Goal: Task Accomplishment & Management: Manage account settings

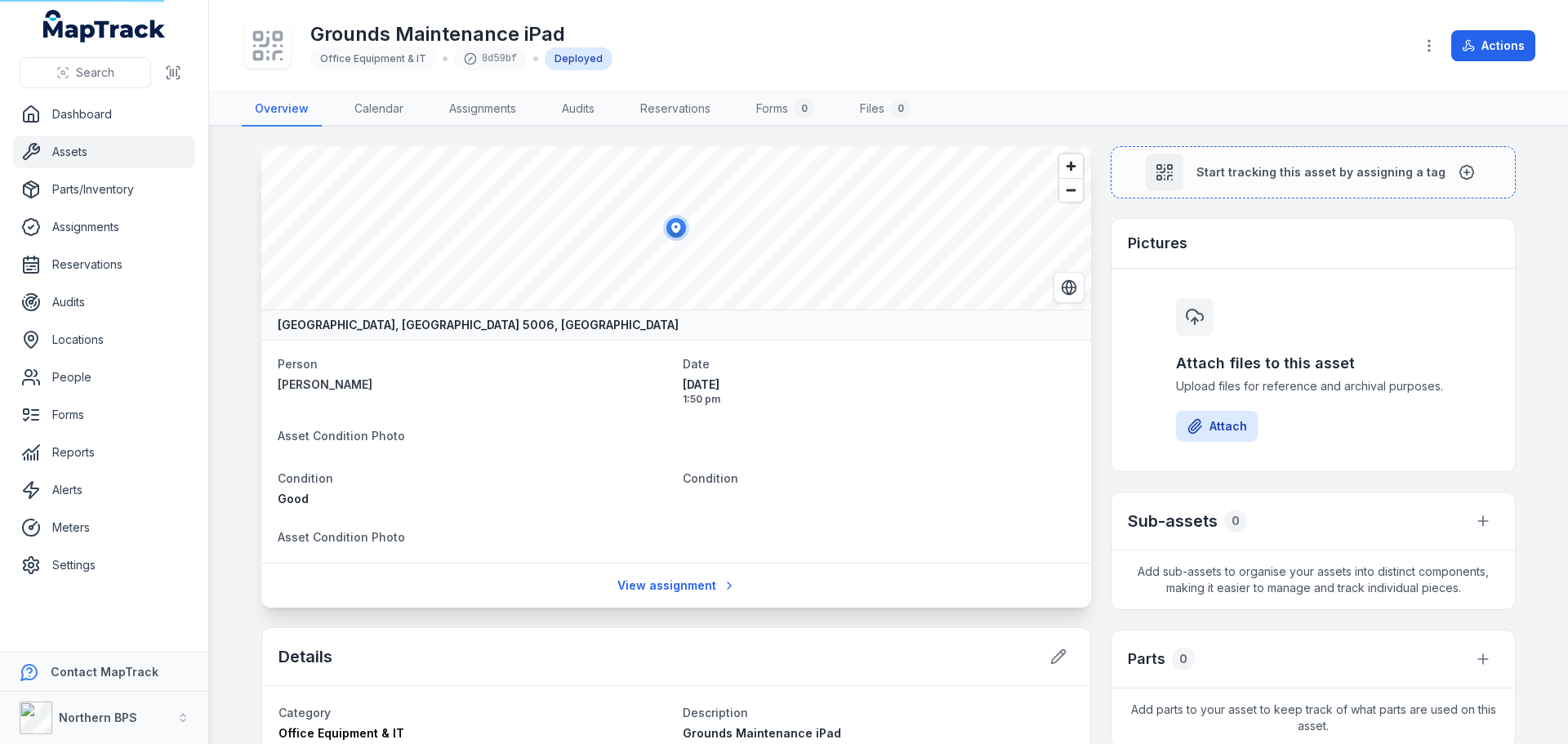
click at [57, 154] on link "Assets" at bounding box center [104, 152] width 182 height 33
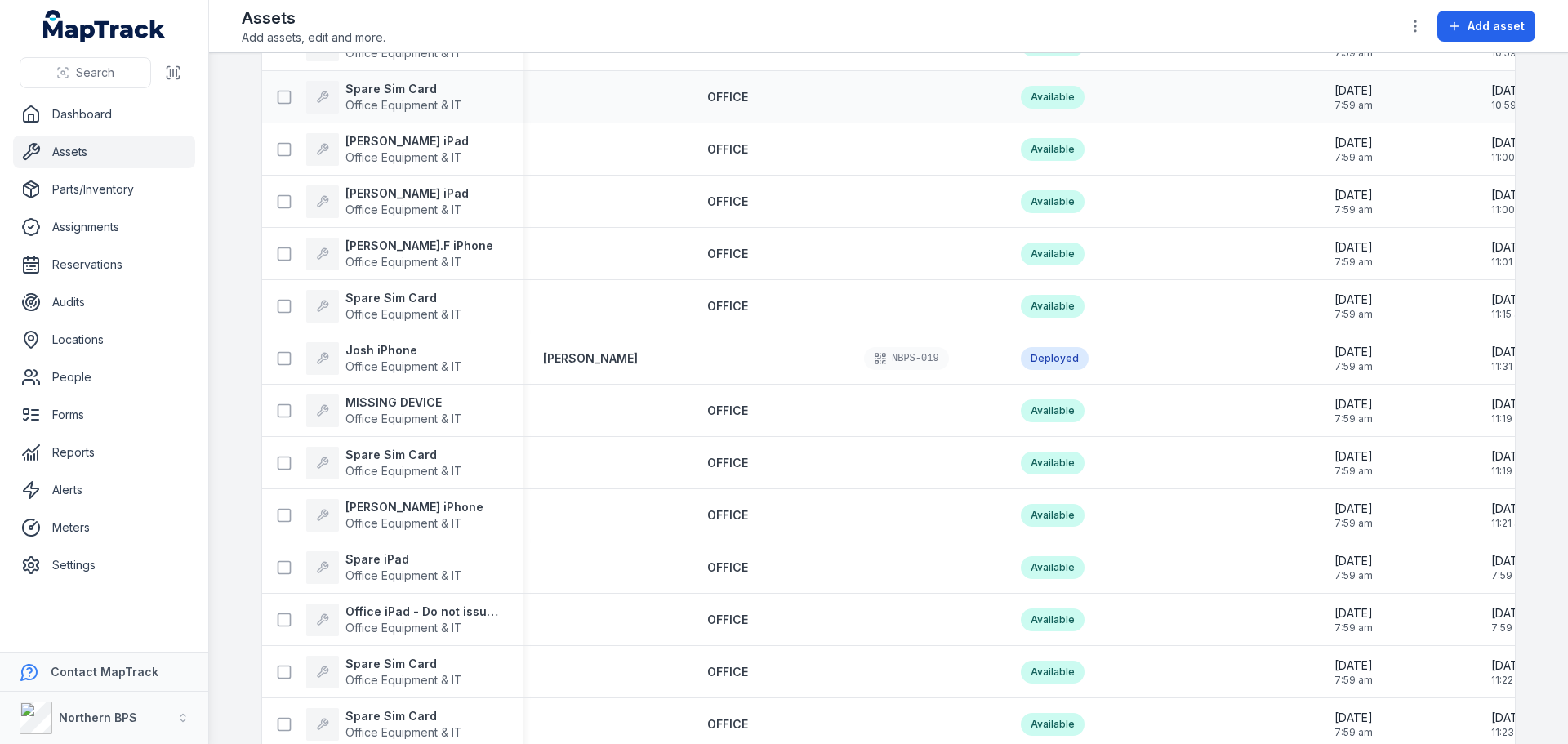
scroll to position [1389, 0]
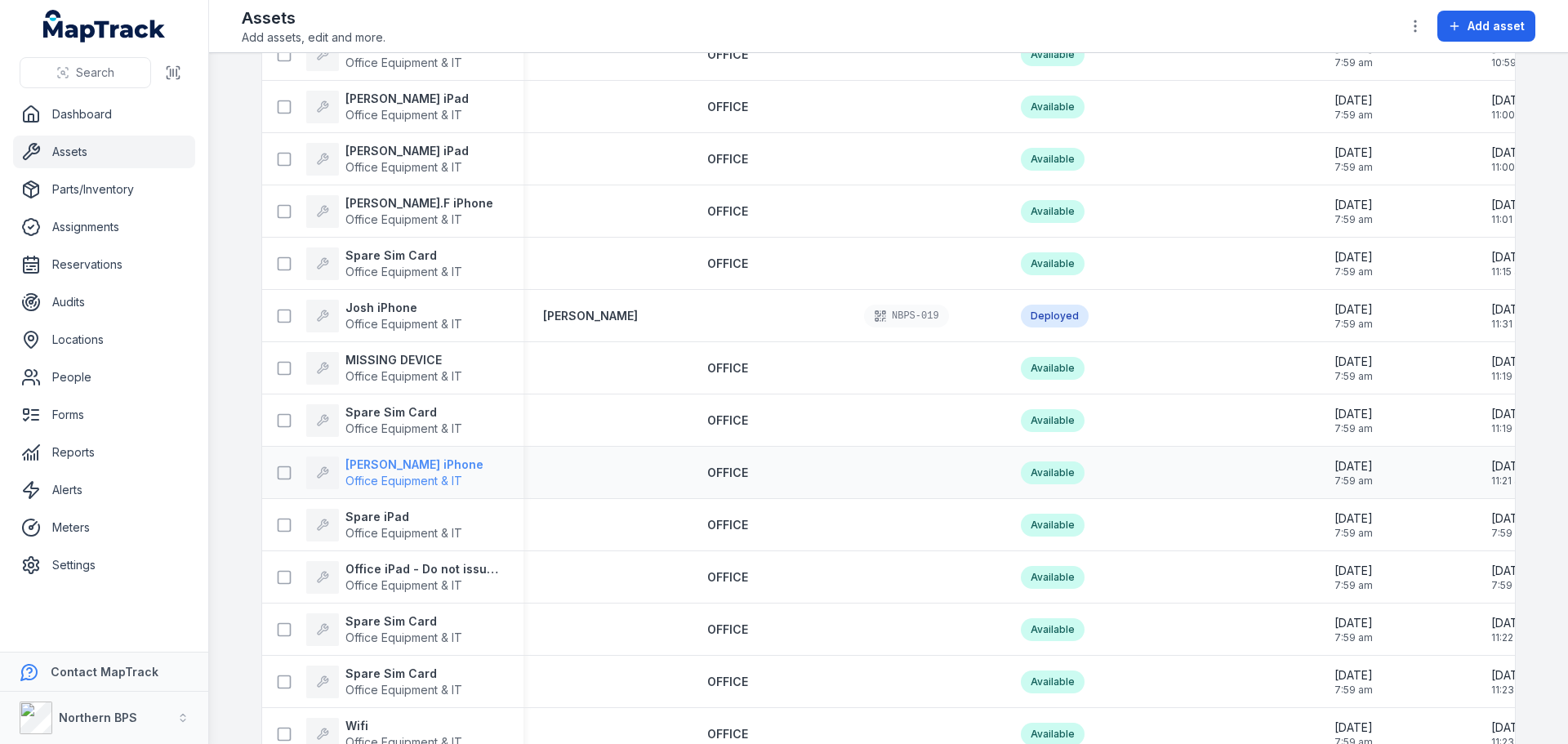
click at [405, 469] on strong "[PERSON_NAME] iPhone" at bounding box center [414, 465] width 138 height 16
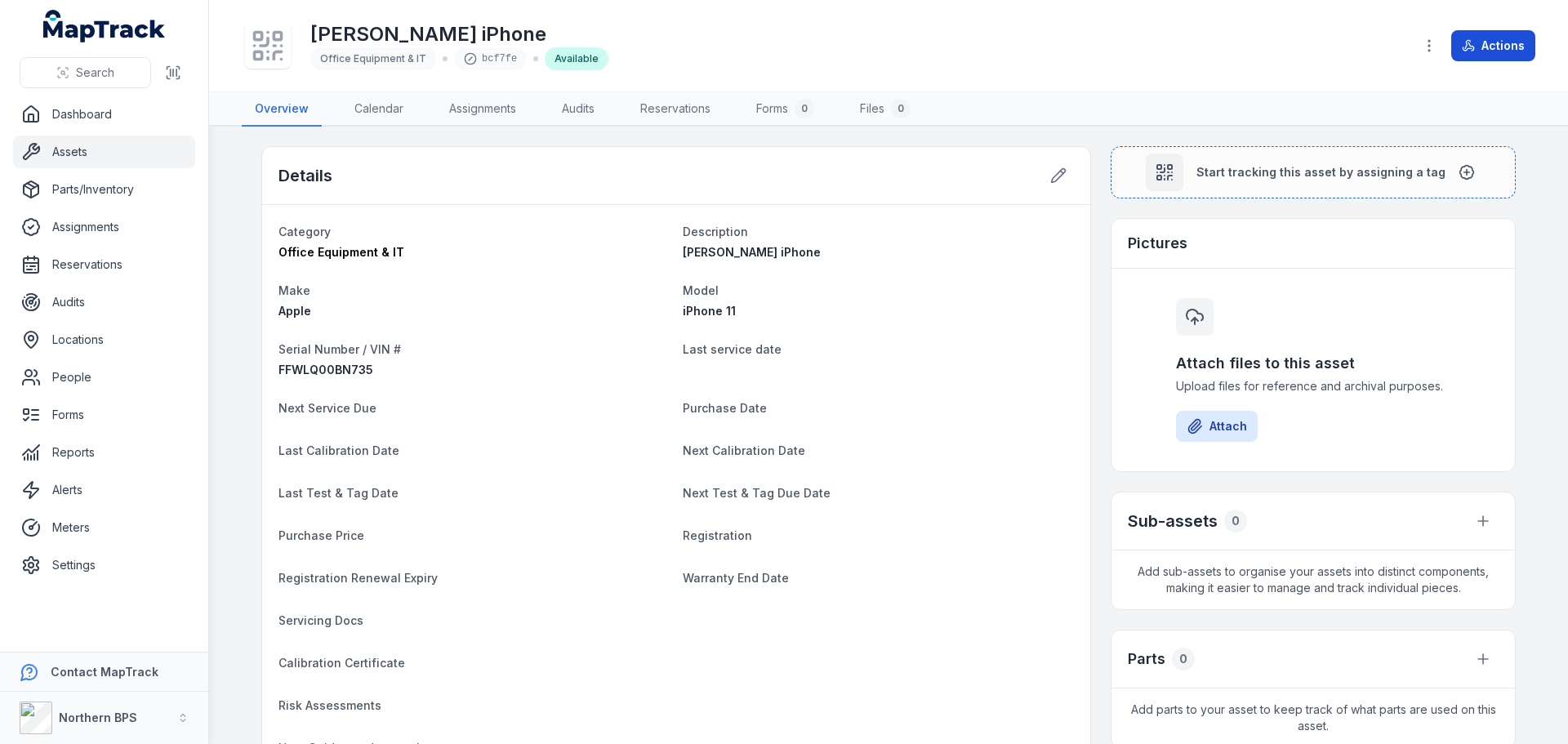
click at [1476, 35] on button "Actions" at bounding box center [1493, 45] width 85 height 31
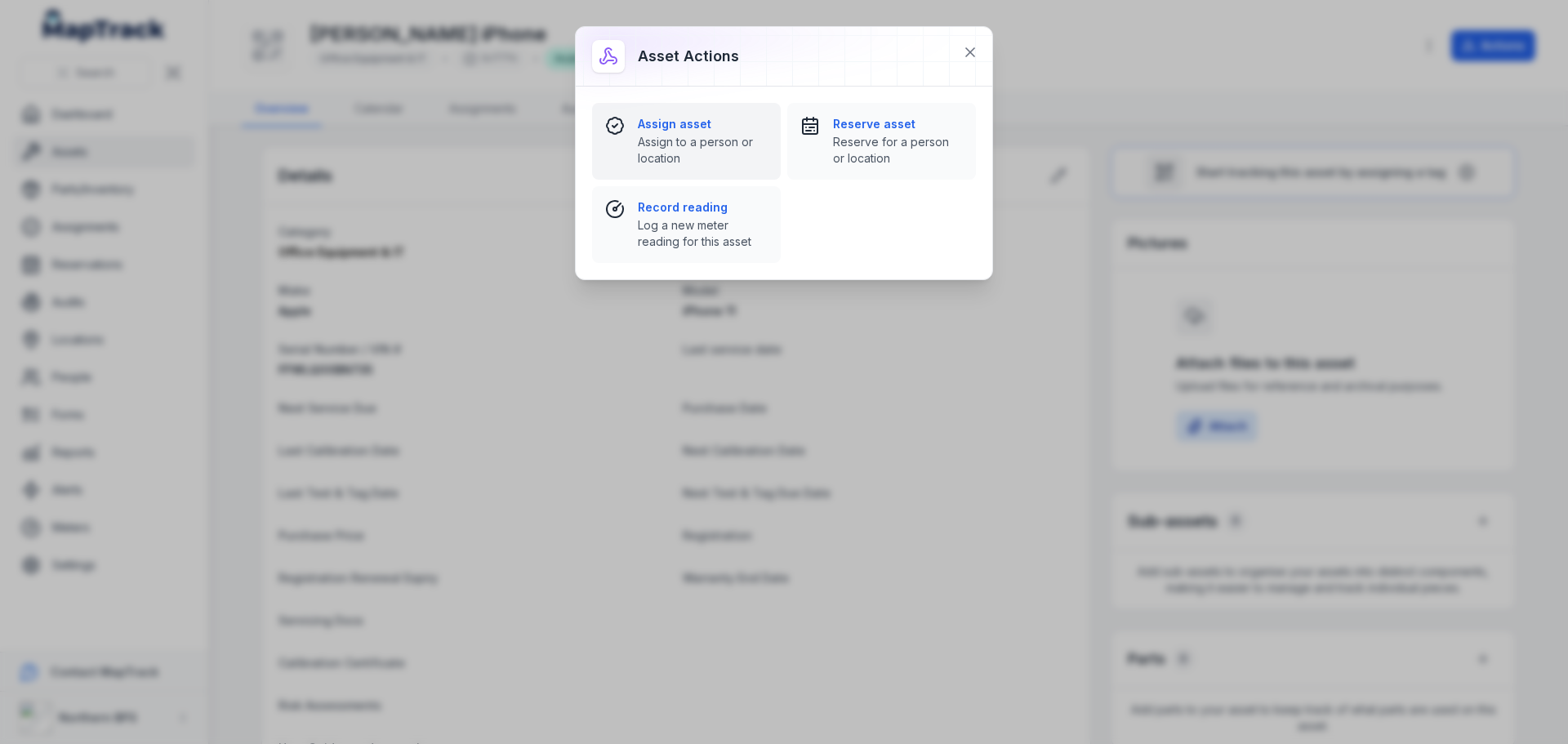
click at [666, 132] on strong "Assign asset" at bounding box center [703, 125] width 130 height 16
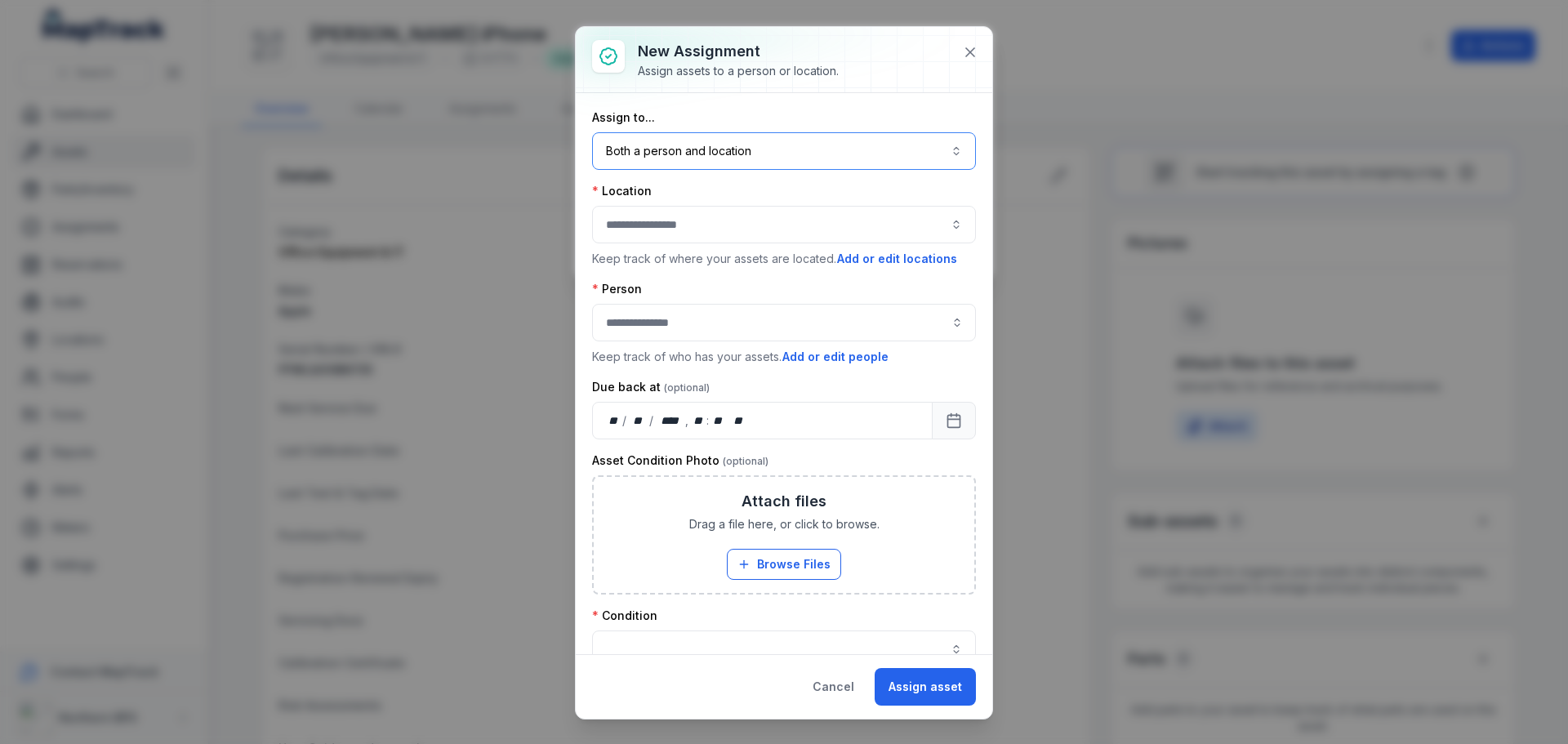
click at [673, 137] on button "Both a person and location ****" at bounding box center [784, 151] width 384 height 37
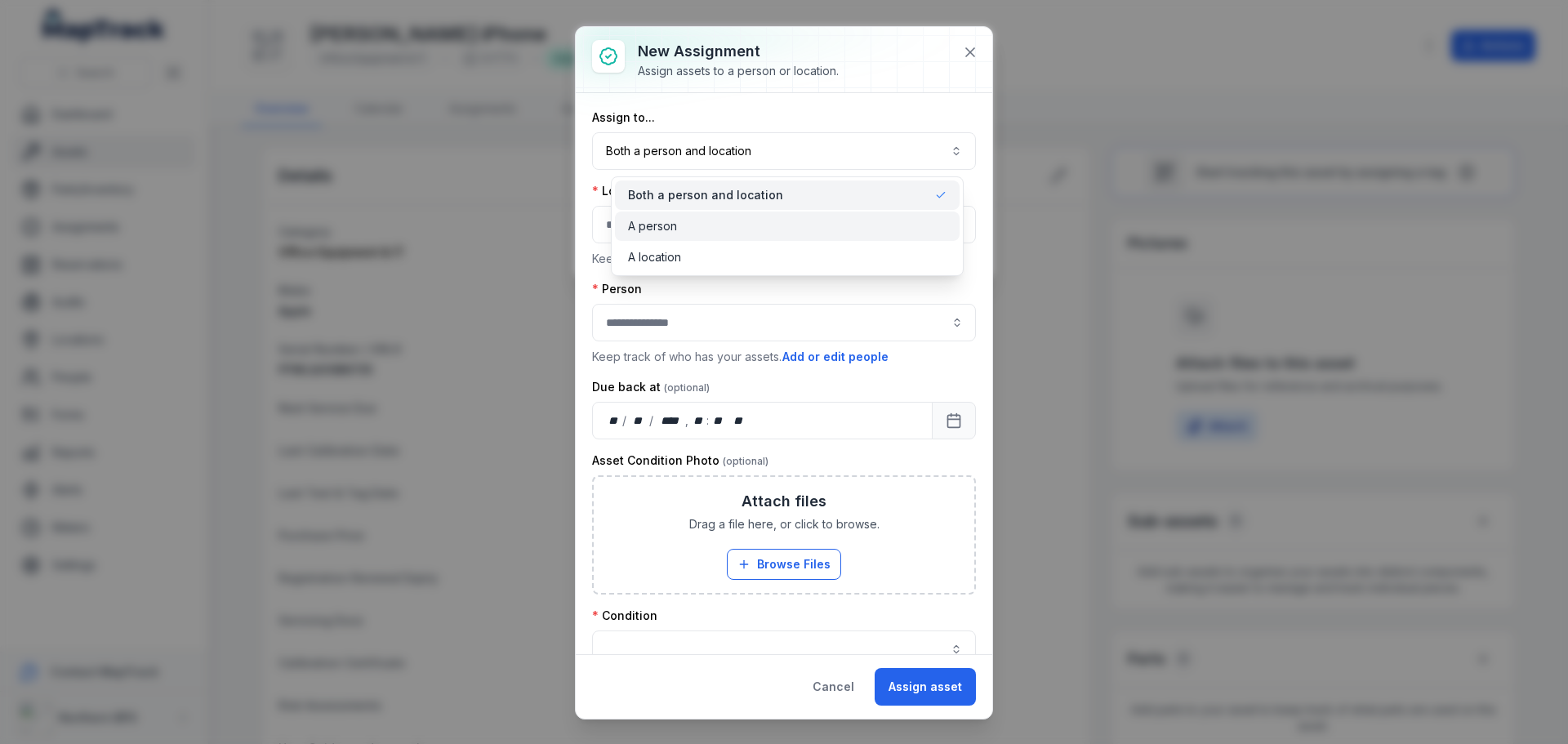
click at [669, 221] on span "A person" at bounding box center [653, 226] width 49 height 16
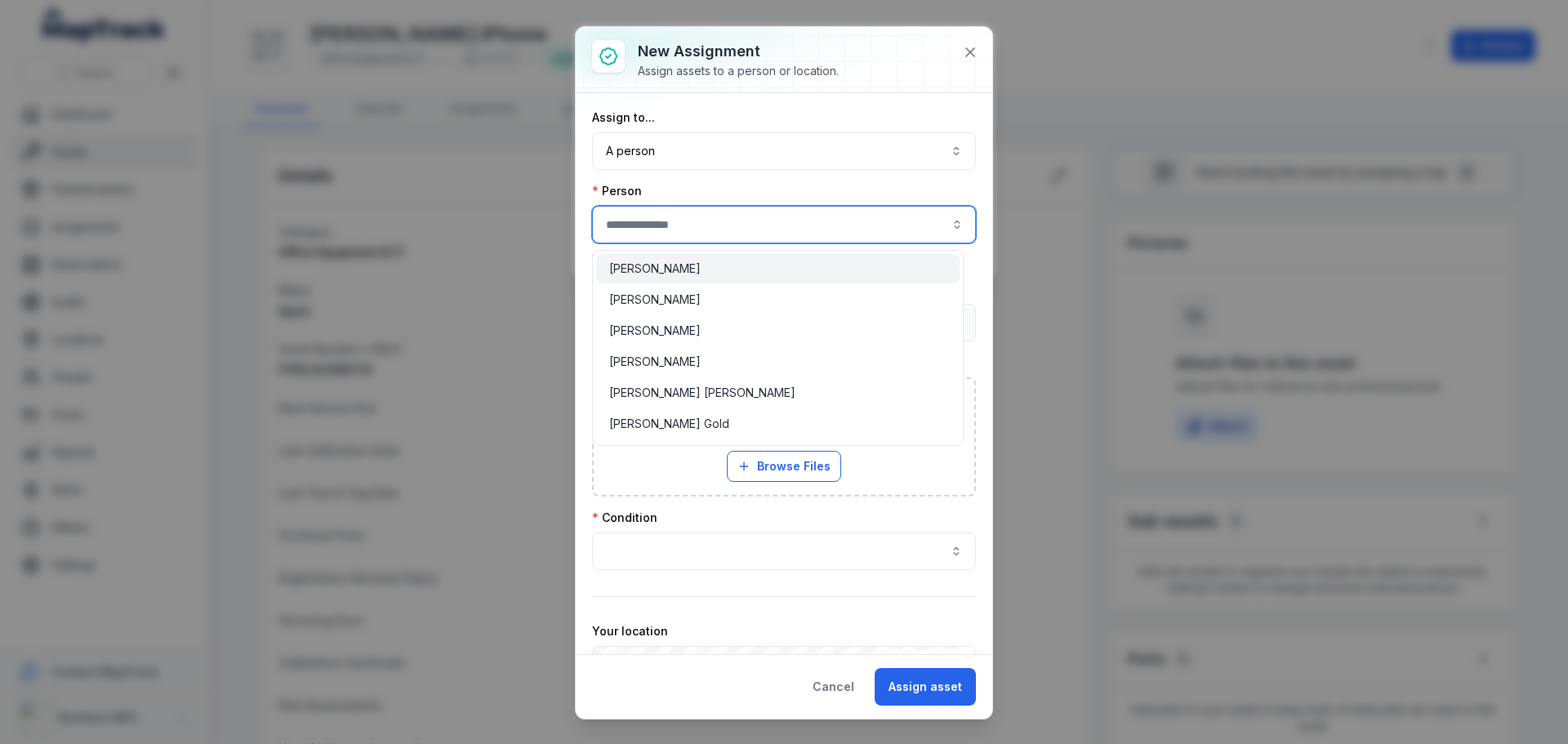
click at [669, 221] on input "assignment-add:person-label" at bounding box center [784, 224] width 384 height 37
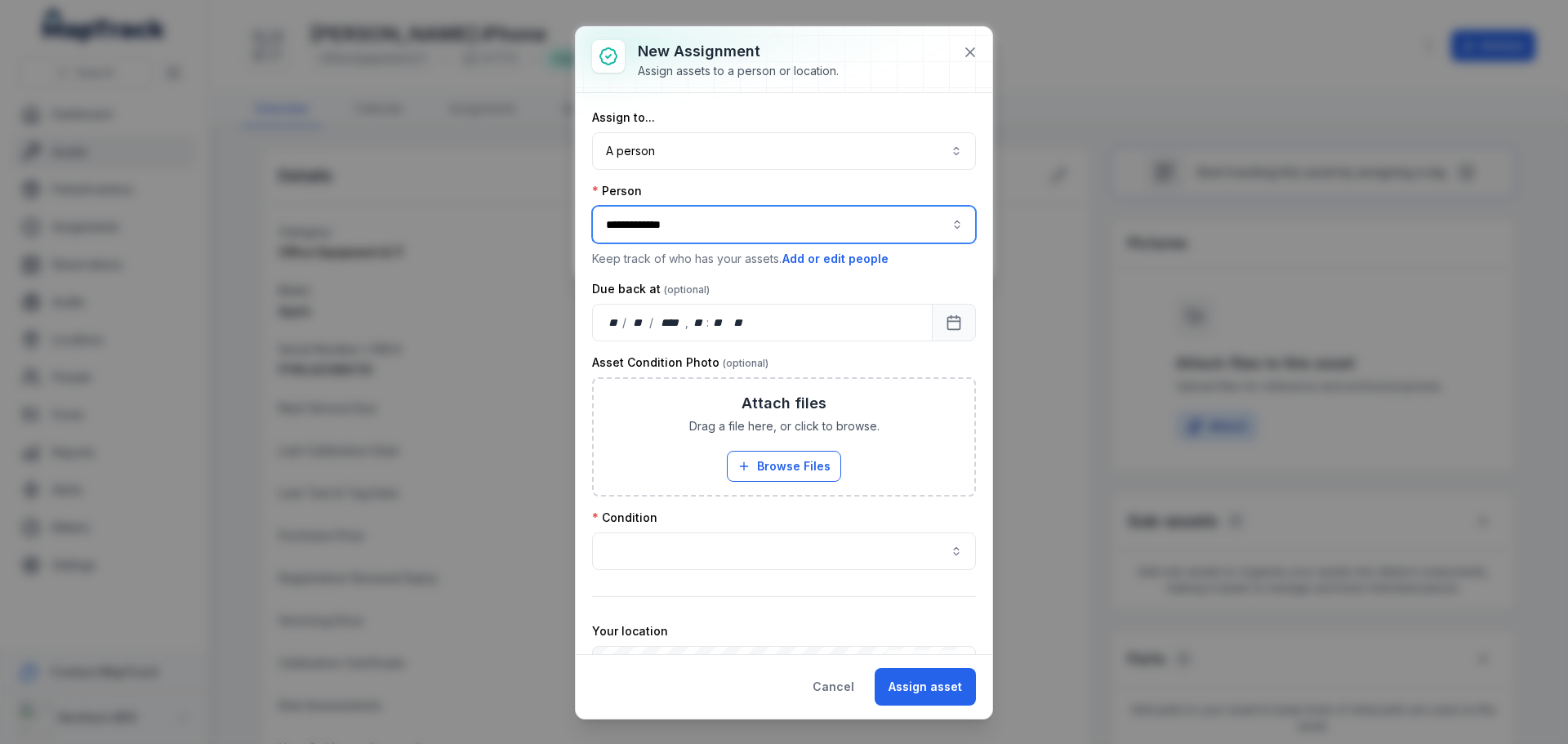
click at [667, 273] on span "[PERSON_NAME]" at bounding box center [654, 269] width 92 height 16
type input "**********"
click at [719, 548] on button "button" at bounding box center [784, 551] width 384 height 37
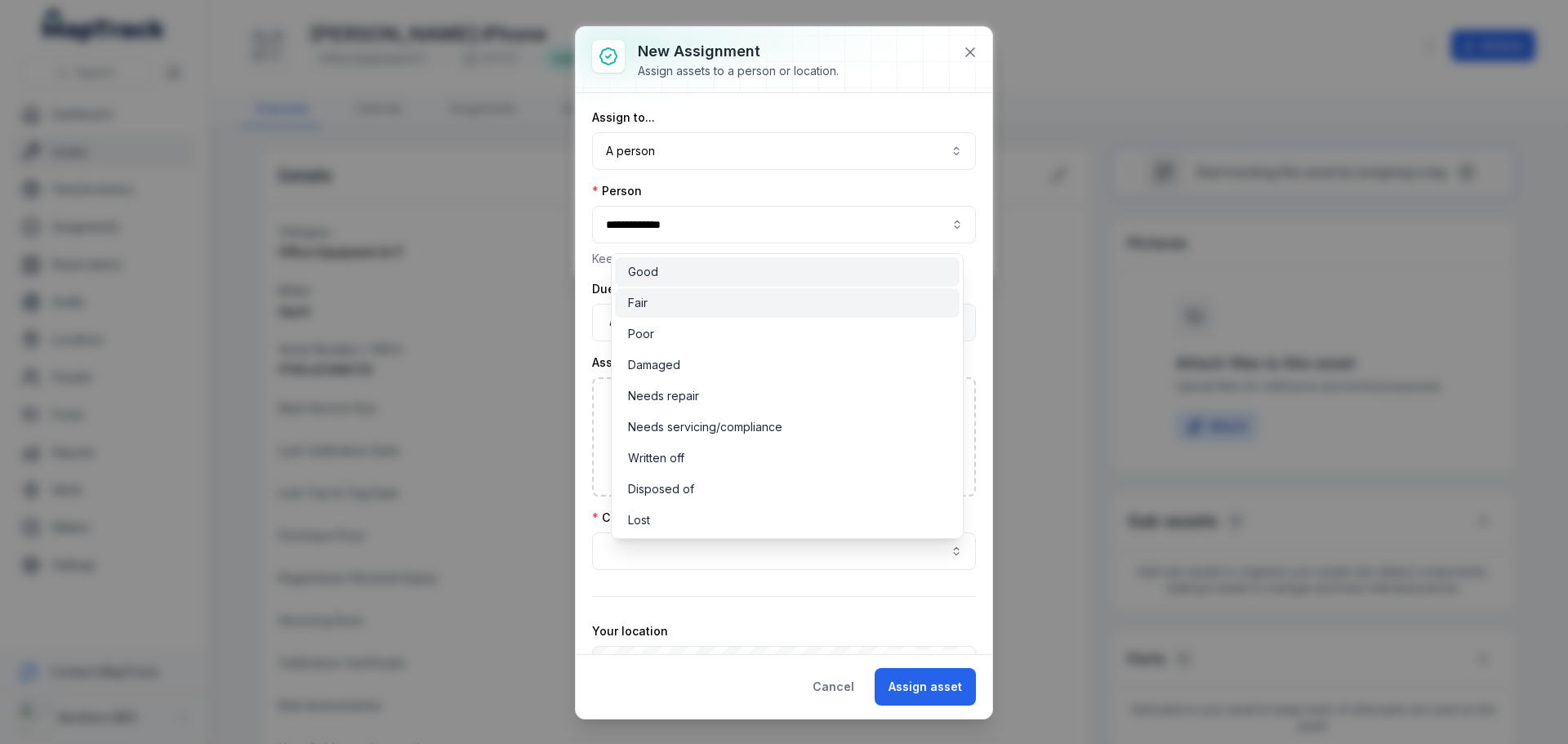
click at [654, 268] on span "Good" at bounding box center [643, 272] width 30 height 16
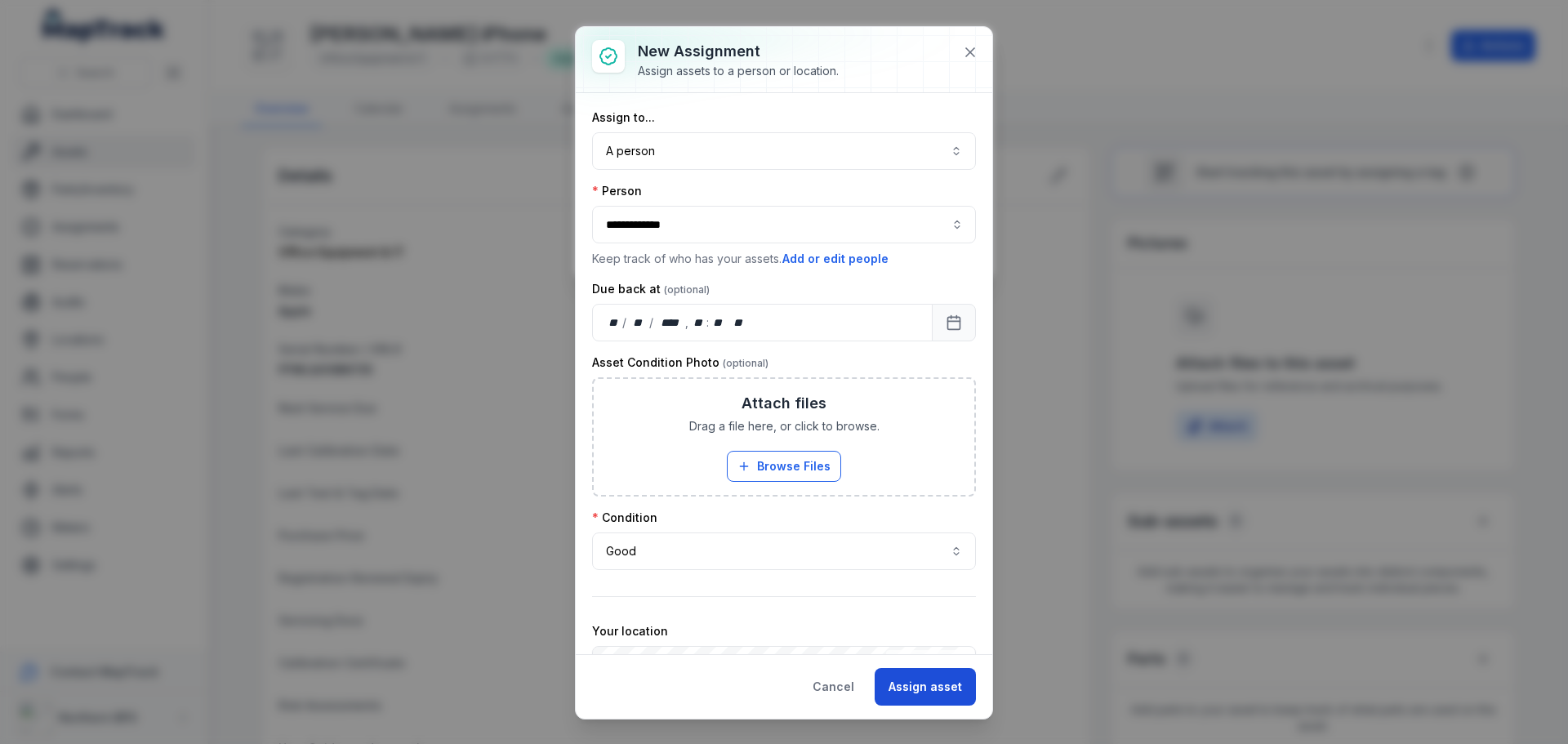
click at [915, 694] on button "Assign asset" at bounding box center [924, 687] width 101 height 37
